Goal: Check status: Check status

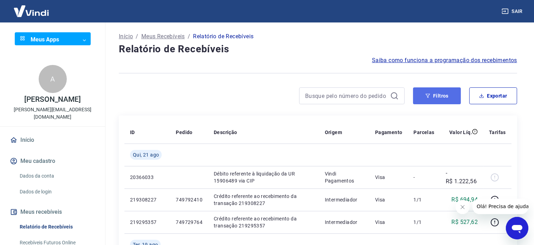
click at [434, 93] on button "Filtros" at bounding box center [437, 96] width 48 height 17
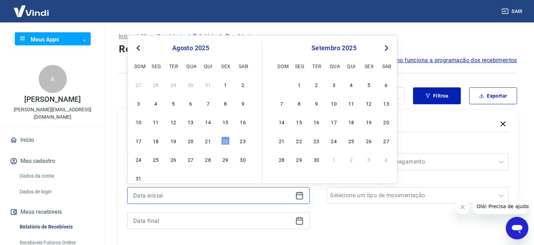
click at [258, 198] on input at bounding box center [212, 196] width 159 height 11
click at [208, 142] on div "21" at bounding box center [208, 141] width 8 height 8
type input "[DATE]"
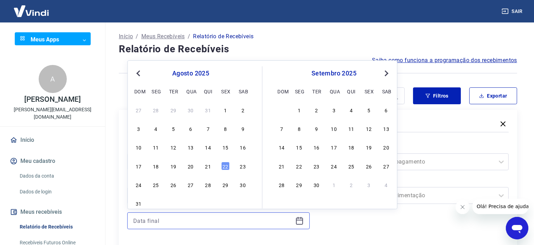
click at [189, 221] on input at bounding box center [212, 221] width 159 height 11
click at [222, 166] on div "22" at bounding box center [225, 166] width 8 height 8
type input "[DATE]"
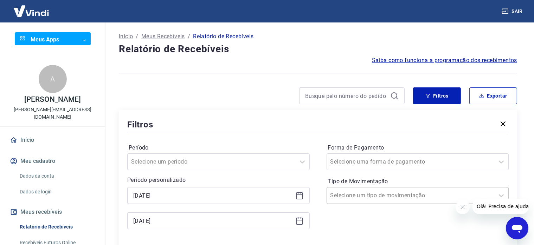
click at [365, 196] on div "Selecione um tipo de movimentação" at bounding box center [418, 195] width 182 height 17
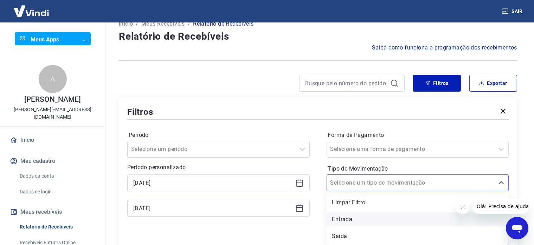
click at [352, 221] on div "Entrada" at bounding box center [418, 220] width 182 height 14
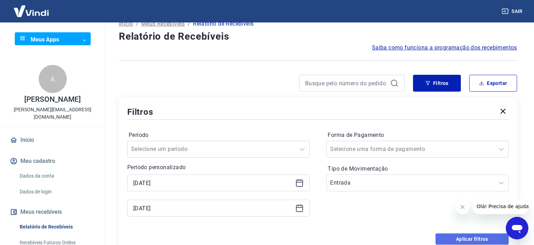
click at [467, 240] on button "Aplicar filtros" at bounding box center [472, 239] width 73 height 11
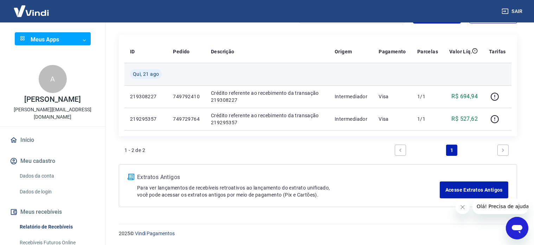
scroll to position [46, 0]
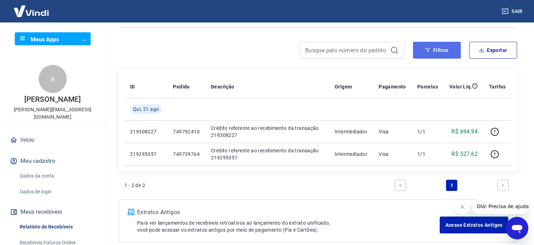
click at [437, 49] on button "Filtros" at bounding box center [437, 50] width 48 height 17
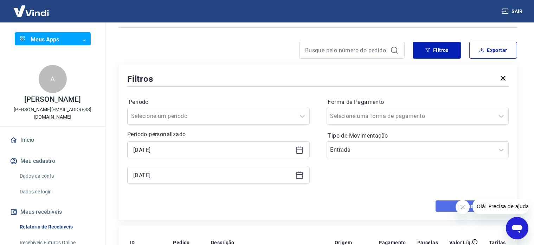
click at [444, 202] on button "Aplicar filtros" at bounding box center [472, 206] width 73 height 11
